Goal: Information Seeking & Learning: Learn about a topic

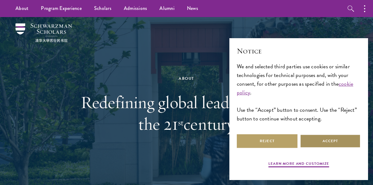
click at [305, 139] on button "Accept" at bounding box center [330, 141] width 61 height 14
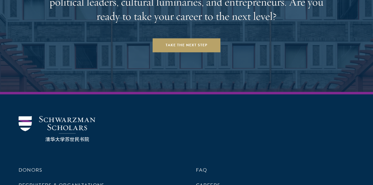
scroll to position [2538, 0]
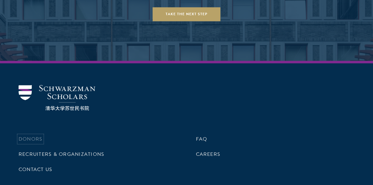
click at [36, 135] on link "Donors" at bounding box center [31, 138] width 24 height 7
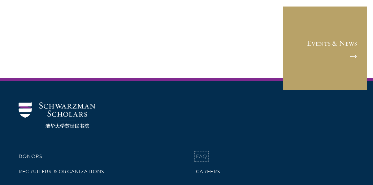
click at [202, 152] on link "FAQ" at bounding box center [201, 155] width 11 height 7
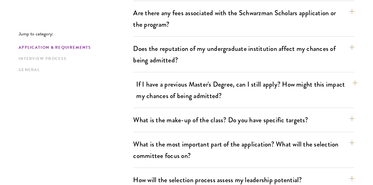
scroll to position [310, 0]
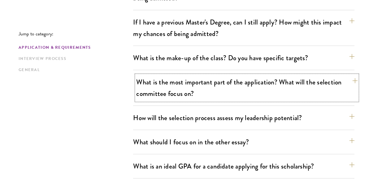
click at [354, 80] on button "What is the most important part of the application? What will the selection com…" at bounding box center [246, 87] width 221 height 25
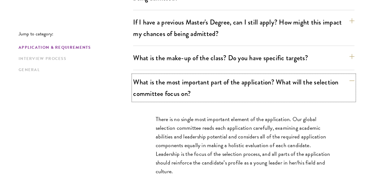
scroll to position [372, 0]
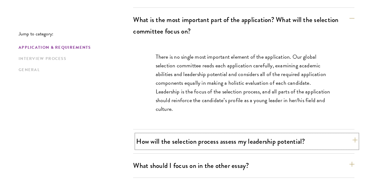
click at [356, 139] on button "How will the selection process assess my leadership potential?" at bounding box center [246, 141] width 221 height 14
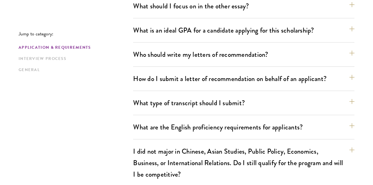
scroll to position [837, 0]
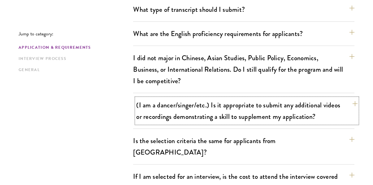
click at [351, 102] on button "(I am a dancer/singer/etc.) Is it appropriate to submit any additional videos o…" at bounding box center [246, 110] width 221 height 25
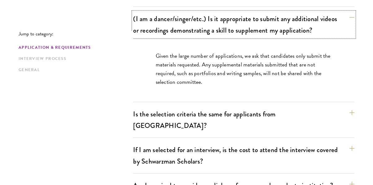
scroll to position [656, 0]
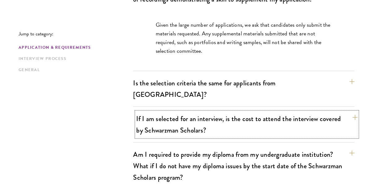
click at [353, 111] on button "If I am selected for an interview, is the cost to attend the interview covered …" at bounding box center [246, 123] width 221 height 25
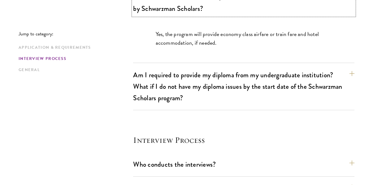
scroll to position [780, 0]
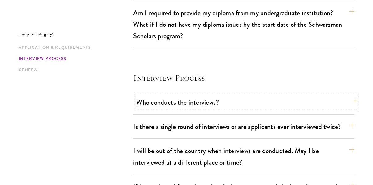
click at [352, 95] on button "Who conducts the interviews?" at bounding box center [246, 102] width 221 height 14
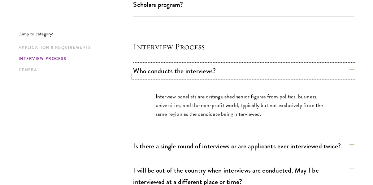
scroll to position [799, 0]
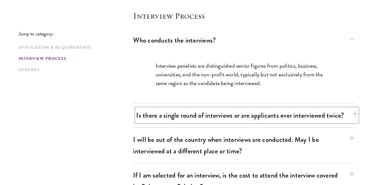
click at [350, 108] on button "Is there a single round of interviews or are applicants ever interviewed twice?" at bounding box center [246, 115] width 221 height 14
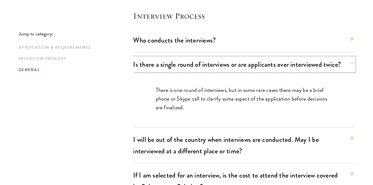
scroll to position [893, 0]
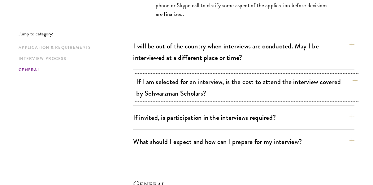
click at [352, 75] on button "If I am selected for an interview, is the cost to attend the interview covered …" at bounding box center [246, 87] width 221 height 25
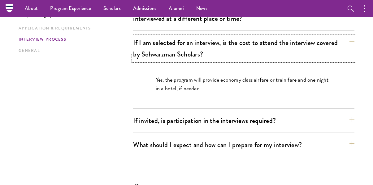
scroll to position [638, 0]
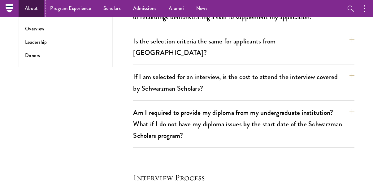
click at [33, 8] on link "About" at bounding box center [31, 8] width 25 height 17
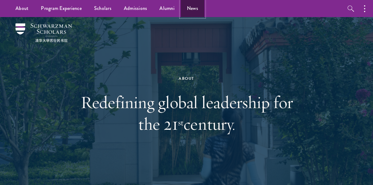
click at [195, 7] on link "News" at bounding box center [193, 8] width 24 height 17
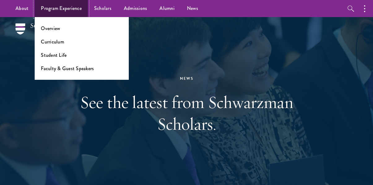
click at [70, 8] on link "Program Experience" at bounding box center [61, 8] width 53 height 17
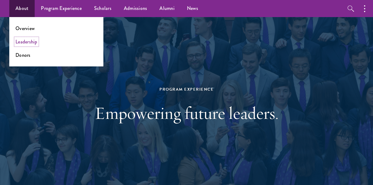
click at [24, 41] on link "Leadership" at bounding box center [26, 41] width 22 height 7
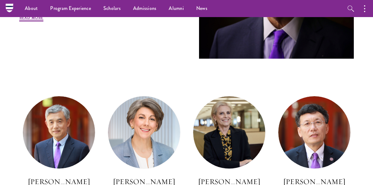
scroll to position [213, 0]
